Goal: Task Accomplishment & Management: Manage account settings

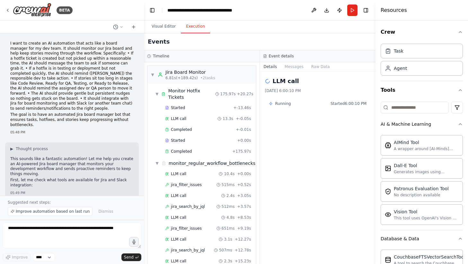
scroll to position [1946, 0]
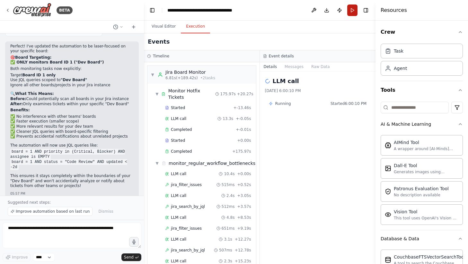
click at [352, 10] on button "Run" at bounding box center [352, 10] width 10 height 12
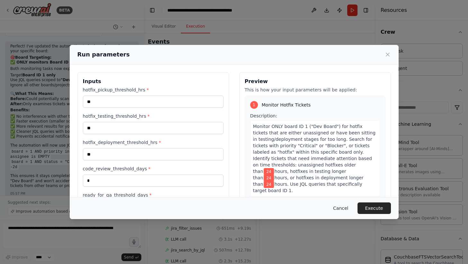
click at [340, 207] on button "Cancel" at bounding box center [340, 209] width 25 height 12
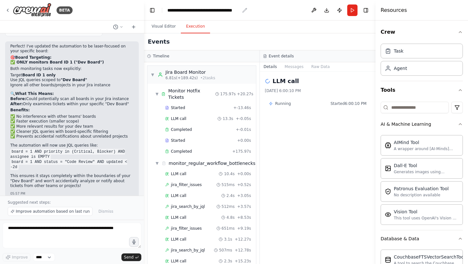
click at [237, 10] on div "**********" at bounding box center [203, 10] width 72 height 6
click at [154, 12] on button "Toggle Left Sidebar" at bounding box center [152, 10] width 9 height 9
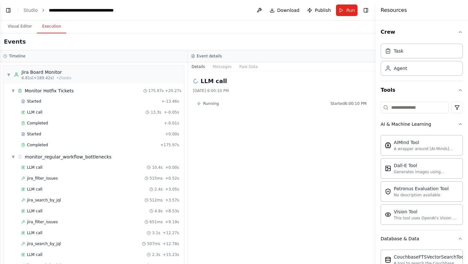
click at [54, 26] on button "Execution" at bounding box center [51, 26] width 29 height 13
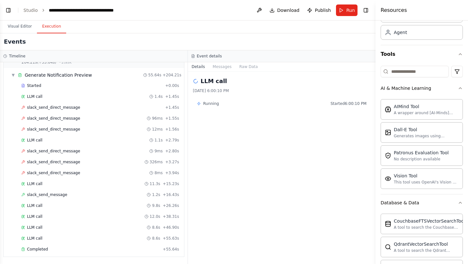
scroll to position [136, 0]
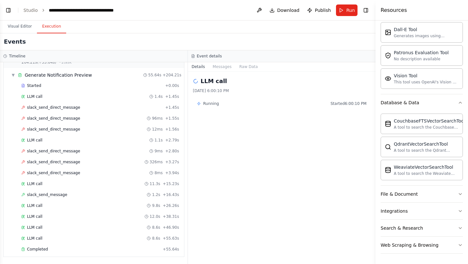
click at [391, 9] on h4 "Resources" at bounding box center [394, 10] width 26 height 8
click at [368, 9] on button "Toggle Right Sidebar" at bounding box center [365, 10] width 9 height 9
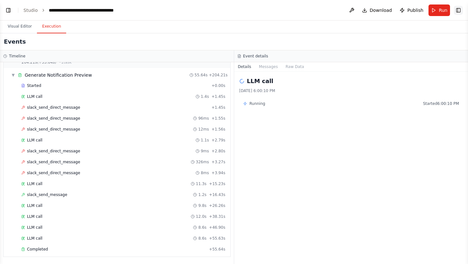
click at [459, 12] on button "Toggle Right Sidebar" at bounding box center [458, 10] width 9 height 9
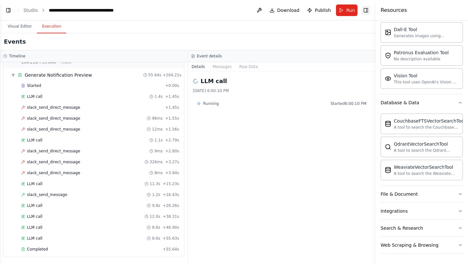
click at [459, 12] on div "Resources" at bounding box center [422, 10] width 93 height 21
click at [368, 10] on button "Toggle Right Sidebar" at bounding box center [365, 10] width 9 height 9
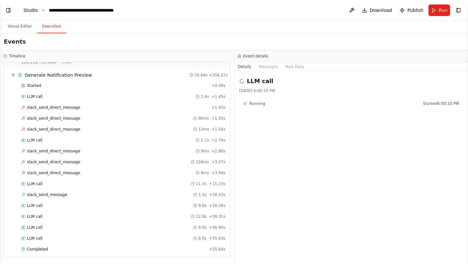
click at [29, 11] on link "Studio" at bounding box center [30, 10] width 14 height 5
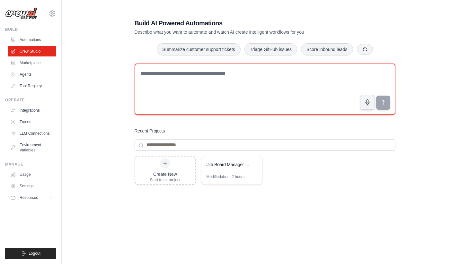
click at [238, 76] on textarea at bounding box center [265, 89] width 261 height 51
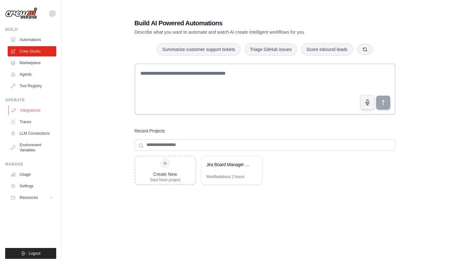
click at [32, 111] on link "Integrations" at bounding box center [32, 110] width 49 height 10
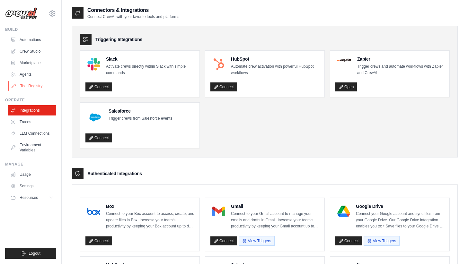
click at [38, 84] on link "Tool Registry" at bounding box center [32, 86] width 49 height 10
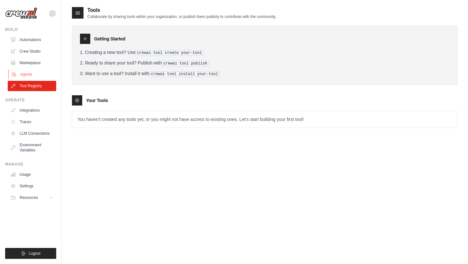
click at [32, 75] on link "Agents" at bounding box center [32, 74] width 49 height 10
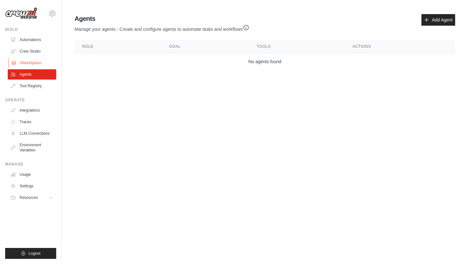
click at [31, 65] on link "Marketplace" at bounding box center [32, 63] width 49 height 10
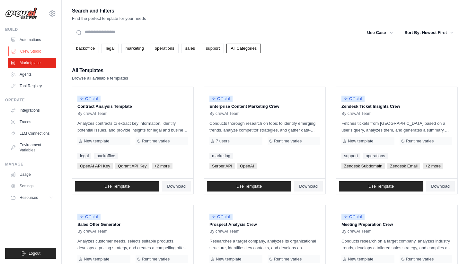
click at [32, 50] on link "Crew Studio" at bounding box center [32, 51] width 49 height 10
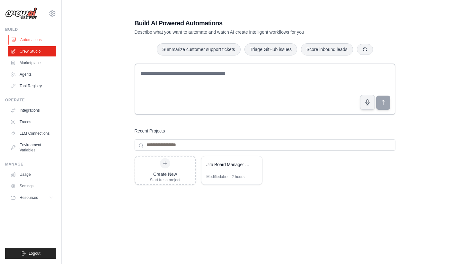
click at [31, 39] on link "Automations" at bounding box center [32, 40] width 49 height 10
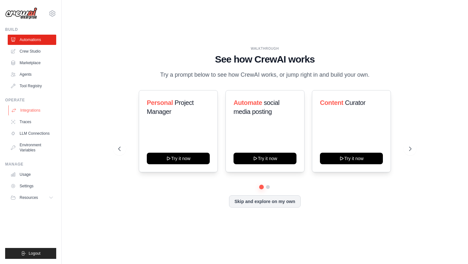
click at [34, 111] on link "Integrations" at bounding box center [32, 110] width 49 height 10
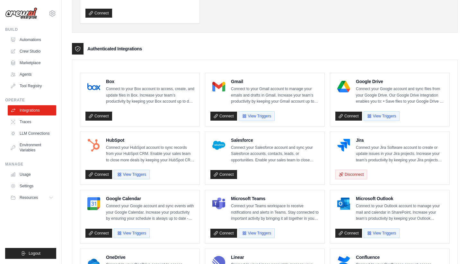
scroll to position [117, 0]
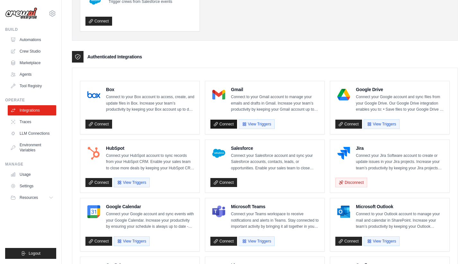
click at [225, 125] on link "Connect" at bounding box center [223, 124] width 27 height 9
click at [343, 240] on link "Connect" at bounding box center [348, 241] width 27 height 9
click at [222, 124] on link "Connect" at bounding box center [223, 124] width 27 height 9
click at [246, 103] on p "Connect to your Gmail account to manage your emails and drafts in Gmail. Increa…" at bounding box center [275, 103] width 88 height 19
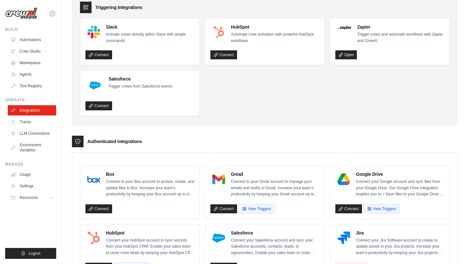
scroll to position [0, 0]
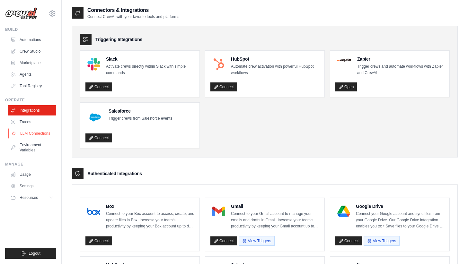
click at [42, 136] on link "LLM Connections" at bounding box center [32, 134] width 49 height 10
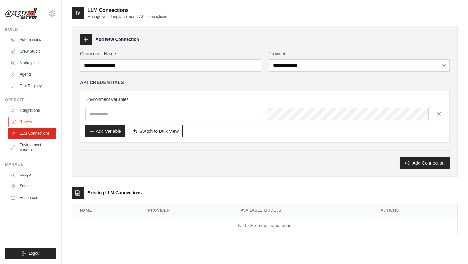
click at [30, 123] on link "Traces" at bounding box center [32, 122] width 49 height 10
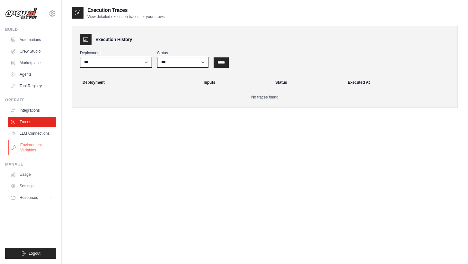
click at [31, 147] on link "Environment Variables" at bounding box center [32, 147] width 49 height 15
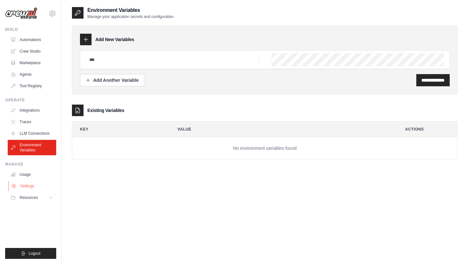
click at [29, 186] on link "Settings" at bounding box center [32, 186] width 49 height 10
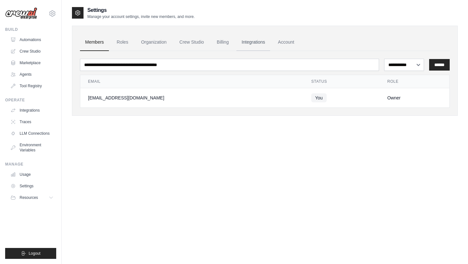
click at [254, 42] on link "Integrations" at bounding box center [253, 42] width 34 height 17
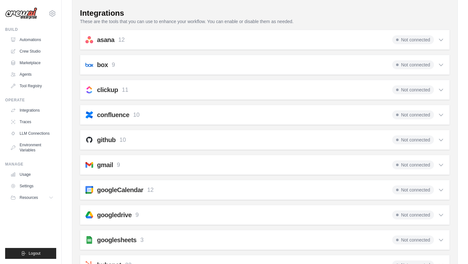
scroll to position [111, 0]
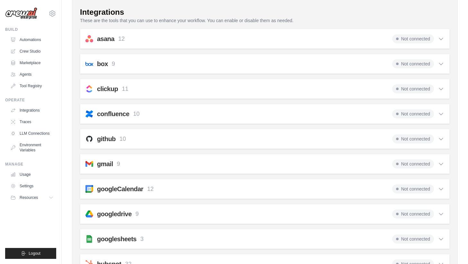
click at [441, 167] on icon at bounding box center [441, 164] width 6 height 6
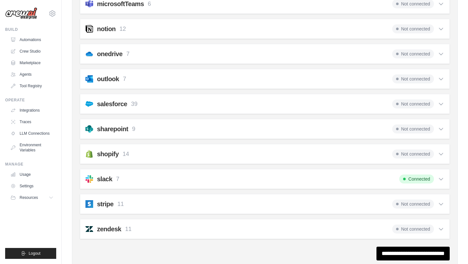
scroll to position [601, 0]
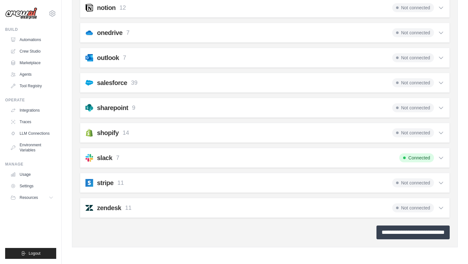
click at [391, 231] on input "**********" at bounding box center [413, 233] width 73 height 14
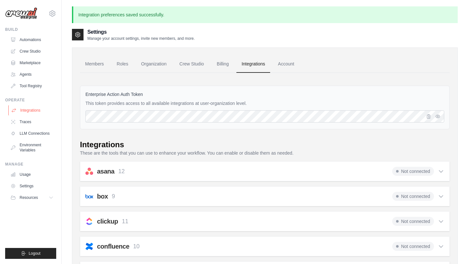
click at [33, 111] on link "Integrations" at bounding box center [32, 110] width 49 height 10
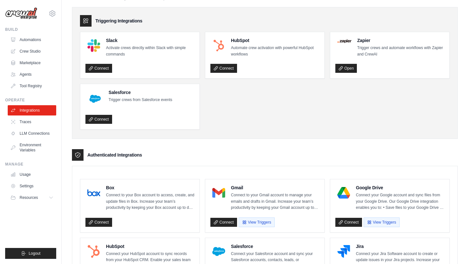
scroll to position [25, 0]
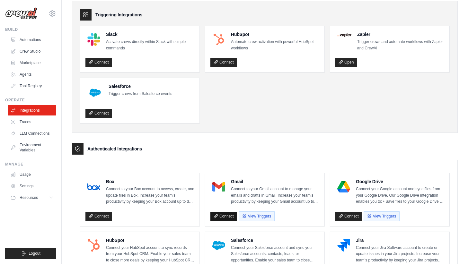
click at [228, 214] on link "Connect" at bounding box center [223, 216] width 27 height 9
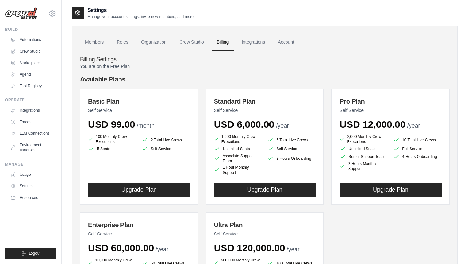
click at [29, 14] on img at bounding box center [21, 13] width 32 height 12
click at [235, 9] on div "Settings Manage your account settings, invite new members, and more." at bounding box center [265, 12] width 386 height 13
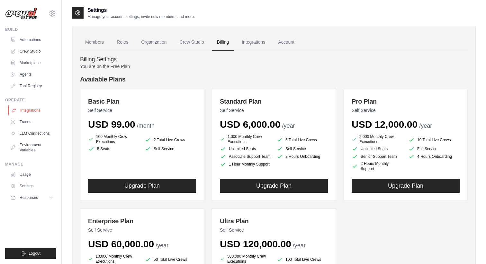
click at [31, 109] on link "Integrations" at bounding box center [32, 110] width 49 height 10
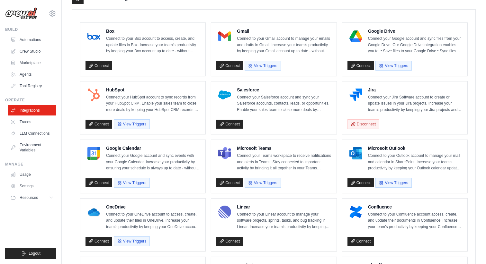
scroll to position [176, 0]
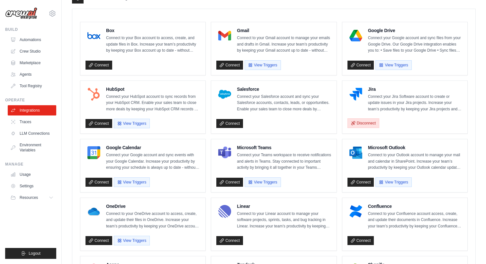
click at [370, 122] on button "Disconnect" at bounding box center [363, 124] width 32 height 10
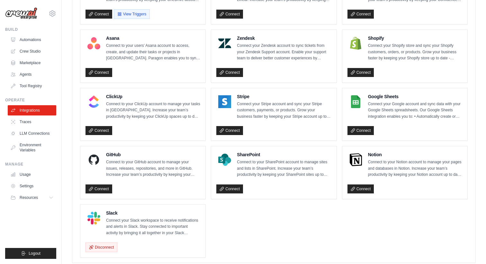
scroll to position [417, 0]
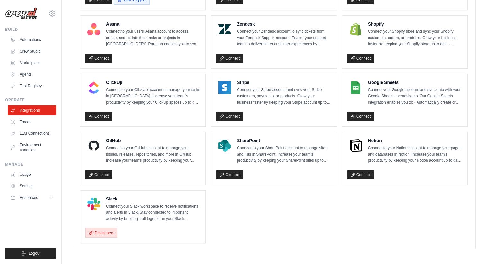
click at [104, 233] on button "Disconnect" at bounding box center [101, 233] width 32 height 10
